Goal: Check status: Check status

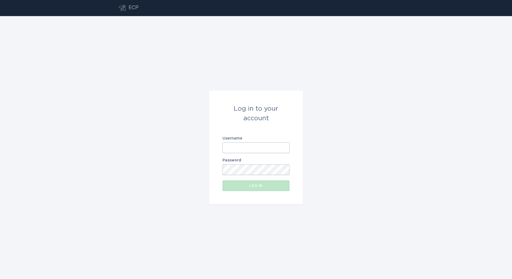
drag, startPoint x: 236, startPoint y: 146, endPoint x: 435, endPoint y: 169, distance: 200.4
click at [236, 146] on input "Username" at bounding box center [255, 148] width 67 height 11
paste input "[PERSON_NAME][EMAIL_ADDRESS][DOMAIN_NAME]"
type input "[PERSON_NAME][EMAIL_ADDRESS][DOMAIN_NAME]"
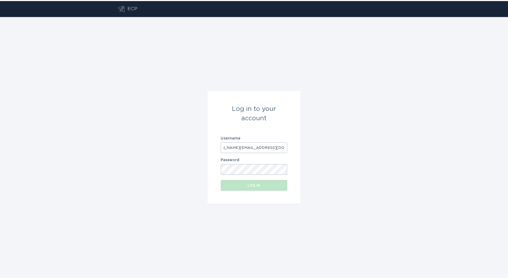
scroll to position [0, 0]
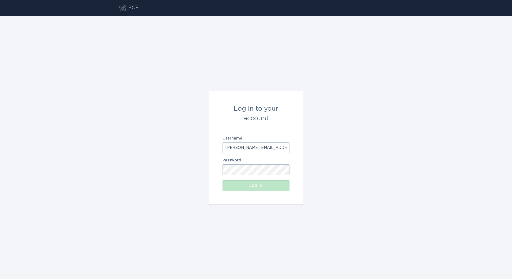
click at [245, 175] on form "Log in to your account Username [PERSON_NAME][EMAIL_ADDRESS][DOMAIN_NAME] Passw…" at bounding box center [256, 148] width 94 height 114
click at [251, 184] on div "Log in" at bounding box center [256, 185] width 62 height 3
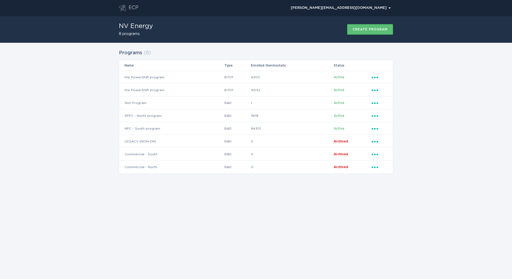
click at [83, 143] on div "Programs ( 8 ) Name Type Enrolled thermostats Status the PowerShift program BYO…" at bounding box center [256, 115] width 512 height 144
click at [276, 120] on td "11618" at bounding box center [291, 115] width 83 height 13
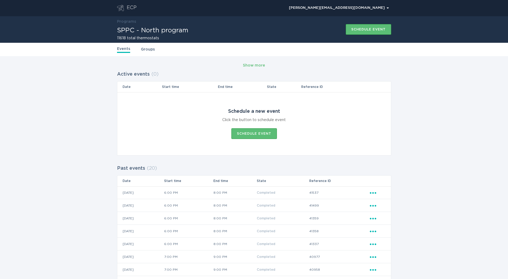
click at [137, 7] on div "[PERSON_NAME][EMAIL_ADDRESS][DOMAIN_NAME] Chevron" at bounding box center [263, 8] width 254 height 16
click at [131, 7] on div "ECP" at bounding box center [132, 8] width 10 height 6
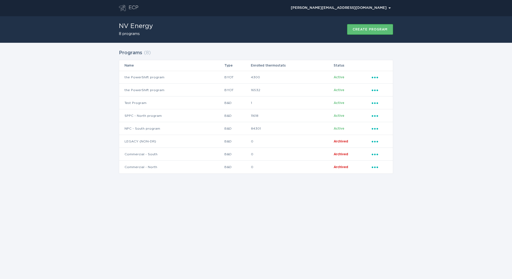
drag, startPoint x: 273, startPoint y: 226, endPoint x: 315, endPoint y: 256, distance: 51.5
click at [273, 226] on div "ECP [PERSON_NAME][EMAIL_ADDRESS][DOMAIN_NAME] Chevron NV Energy 8 programs Crea…" at bounding box center [256, 139] width 512 height 279
click at [82, 183] on div "Programs ( 8 ) Name Type Enrolled thermostats Status the PowerShift program BYO…" at bounding box center [256, 115] width 512 height 144
click at [91, 84] on div "Programs ( 8 ) Name Type Enrolled thermostats Status the PowerShift program BYO…" at bounding box center [256, 115] width 512 height 144
click at [224, 123] on td "B&D" at bounding box center [237, 128] width 26 height 13
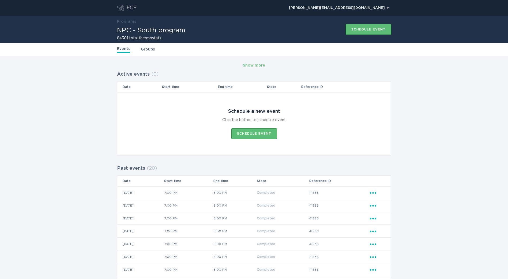
click at [135, 4] on header "ECP [PERSON_NAME][EMAIL_ADDRESS][DOMAIN_NAME] Chevron" at bounding box center [254, 8] width 274 height 16
click at [135, 6] on div "ECP" at bounding box center [132, 8] width 10 height 6
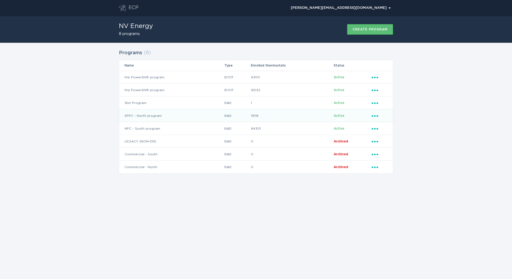
click at [221, 120] on td "SPPC - North program" at bounding box center [171, 115] width 105 height 13
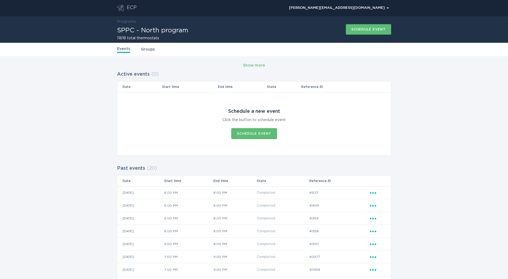
click at [131, 12] on header "ECP [PERSON_NAME][EMAIL_ADDRESS][DOMAIN_NAME] Chevron" at bounding box center [254, 8] width 274 height 16
click at [133, 10] on div "ECP" at bounding box center [132, 8] width 10 height 6
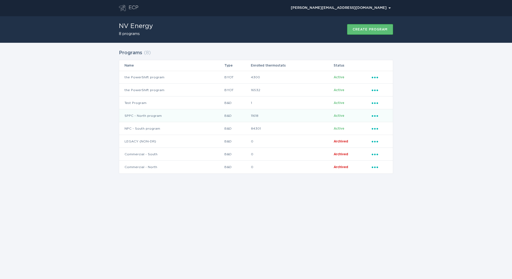
click at [146, 115] on td "SPPC - North program" at bounding box center [171, 115] width 105 height 13
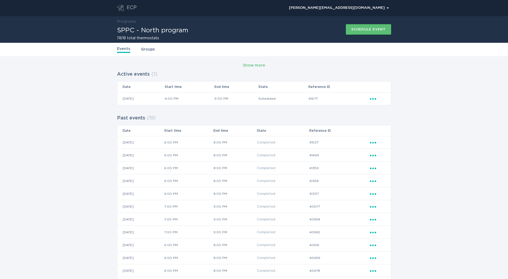
drag, startPoint x: 488, startPoint y: 161, endPoint x: 431, endPoint y: 191, distance: 64.3
click at [486, 165] on div "Show more Active events ( 1 ) Date Start time End time State Reference ID [DATE…" at bounding box center [254, 225] width 508 height 338
drag, startPoint x: 413, startPoint y: 166, endPoint x: 406, endPoint y: 165, distance: 7.0
click at [413, 166] on div "Show more Active events ( 1 ) Date Start time End time State Reference ID [DATE…" at bounding box center [254, 225] width 508 height 338
click at [214, 102] on td "4:00 PM" at bounding box center [189, 98] width 50 height 13
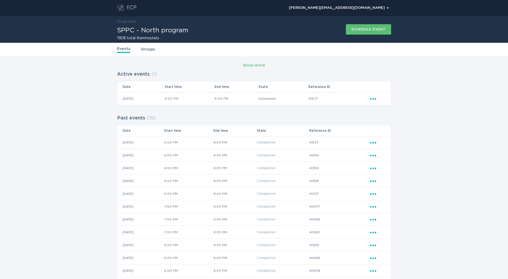
click at [186, 72] on div "Active events ( 1 ) Date Start time End time State Reference ID [DATE] 4:00 PM …" at bounding box center [254, 88] width 274 height 36
click at [131, 9] on div "ECP" at bounding box center [132, 8] width 10 height 6
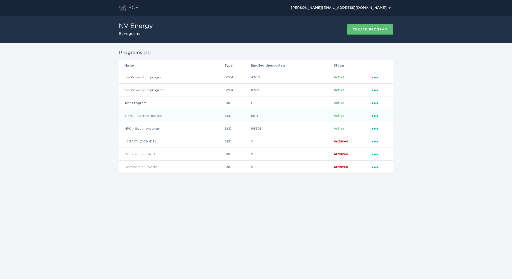
click at [153, 116] on td "SPPC - North program" at bounding box center [171, 115] width 105 height 13
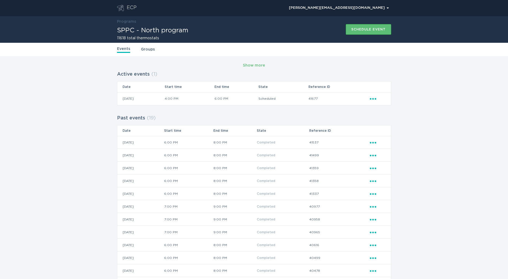
click at [132, 12] on header "ECP [PERSON_NAME][EMAIL_ADDRESS][DOMAIN_NAME] Chevron" at bounding box center [254, 8] width 274 height 16
click at [136, 3] on header "ECP [PERSON_NAME][EMAIL_ADDRESS][DOMAIN_NAME] Chevron" at bounding box center [254, 8] width 274 height 16
click at [131, 6] on div "ECP" at bounding box center [132, 8] width 10 height 6
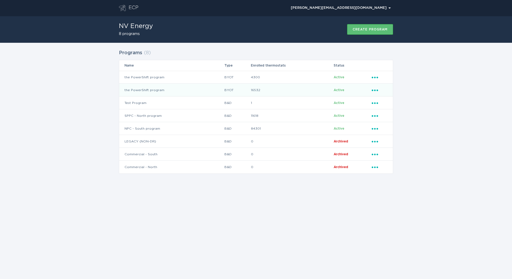
click at [157, 89] on td "the PowerShift program" at bounding box center [171, 90] width 105 height 13
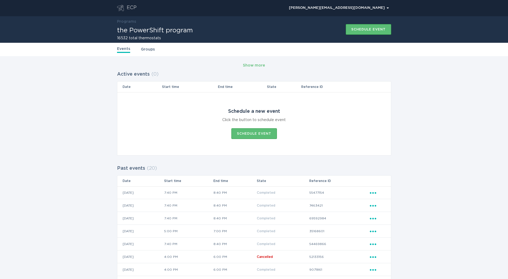
click at [132, 7] on div "ECP" at bounding box center [132, 8] width 10 height 6
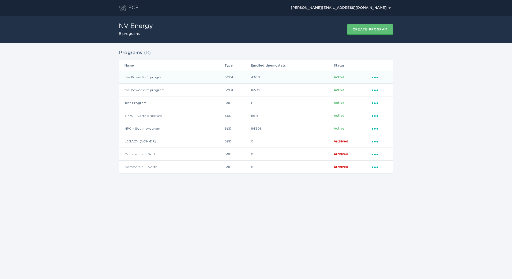
click at [149, 72] on td "the PowerShift program" at bounding box center [171, 77] width 105 height 13
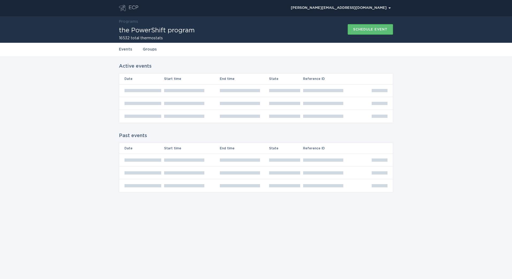
click at [149, 74] on div "Active events Date Start time End time State Reference ID" at bounding box center [256, 93] width 274 height 62
